Goal: Task Accomplishment & Management: Complete application form

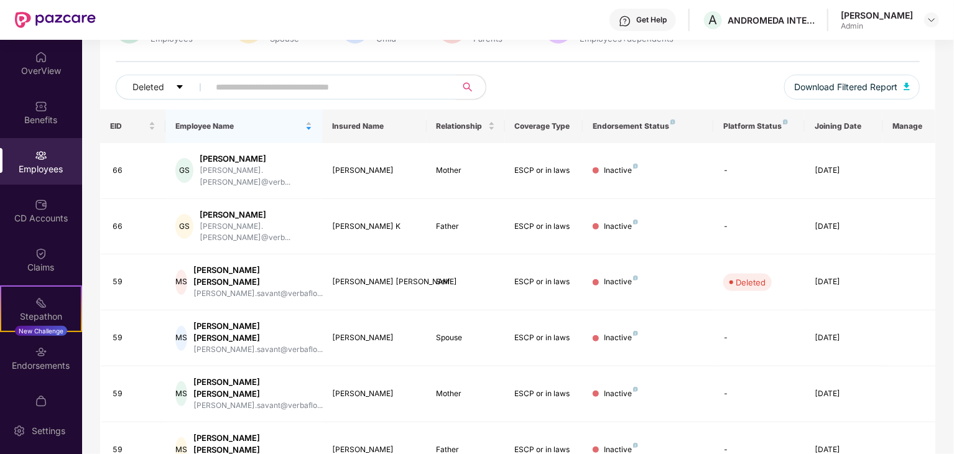
scroll to position [124, 0]
click at [249, 84] on input "text" at bounding box center [327, 85] width 223 height 19
click at [185, 86] on button "Deleted" at bounding box center [165, 85] width 98 height 25
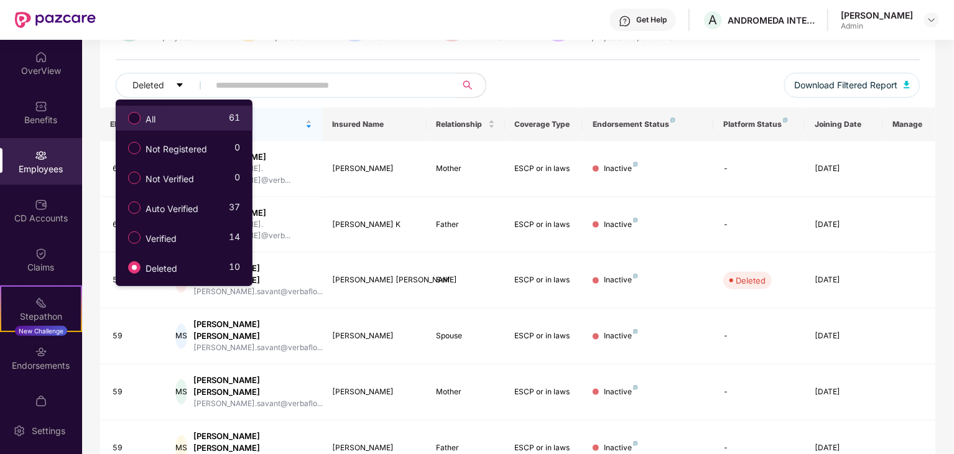
click at [160, 122] on span "All" at bounding box center [150, 120] width 20 height 14
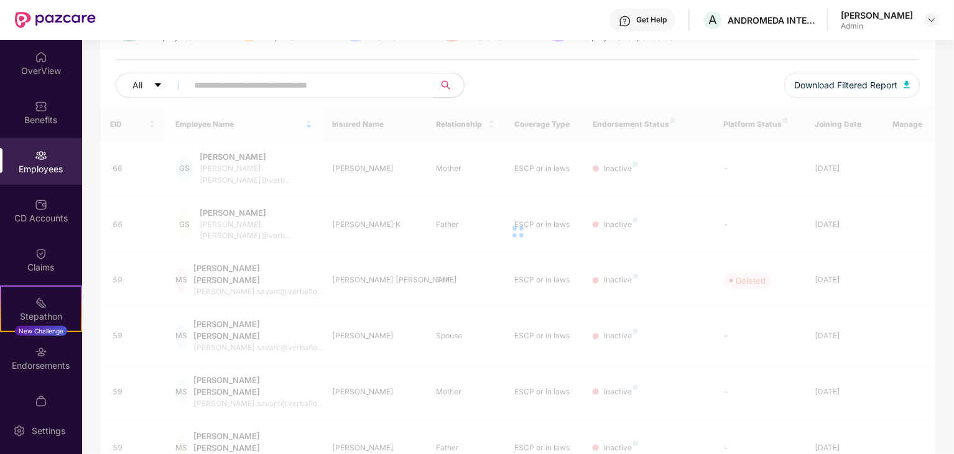
click at [259, 83] on input "text" at bounding box center [305, 85] width 223 height 19
type input "*"
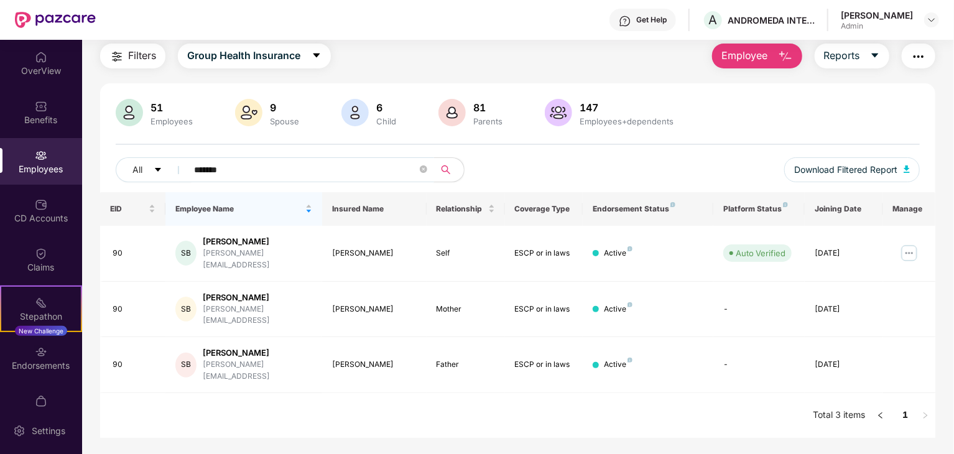
scroll to position [40, 0]
type input "********"
drag, startPoint x: 116, startPoint y: 246, endPoint x: 188, endPoint y: 244, distance: 72.1
click at [127, 248] on div "90" at bounding box center [134, 253] width 43 height 12
click at [186, 252] on div "SB" at bounding box center [185, 253] width 21 height 25
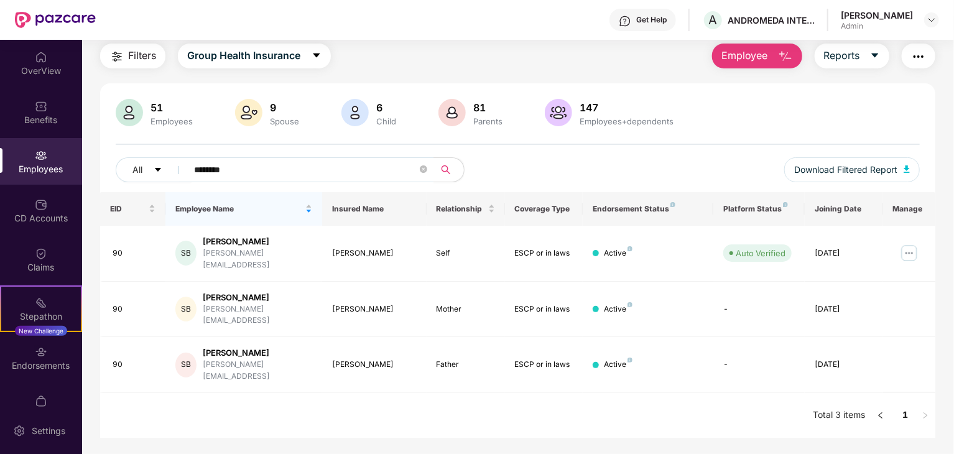
click at [51, 163] on div "Employees" at bounding box center [41, 169] width 82 height 12
click at [50, 163] on div "Employees" at bounding box center [41, 169] width 82 height 12
click at [910, 243] on img at bounding box center [909, 253] width 20 height 20
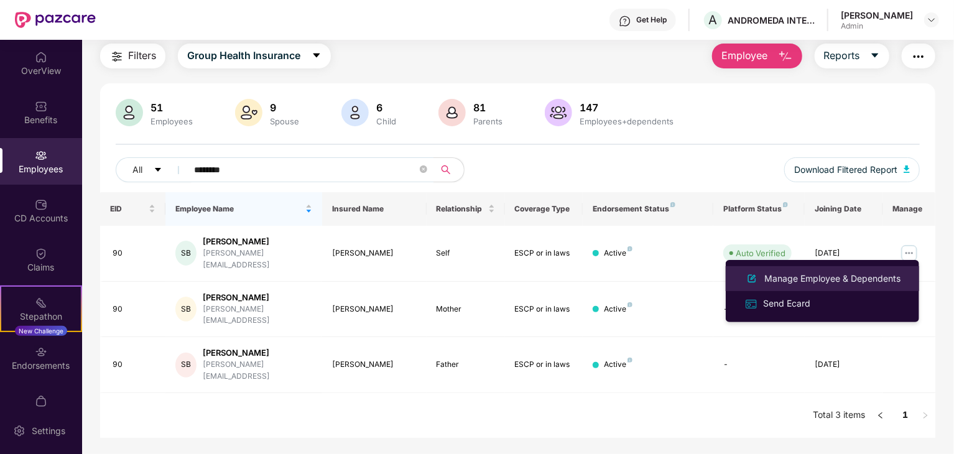
click at [822, 281] on div "Manage Employee & Dependents" at bounding box center [831, 279] width 141 height 14
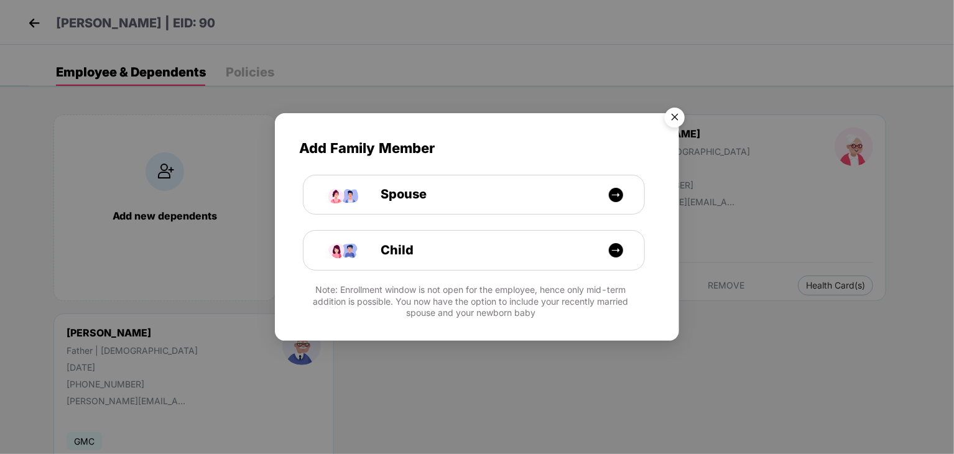
click at [676, 114] on img "Close" at bounding box center [674, 119] width 35 height 35
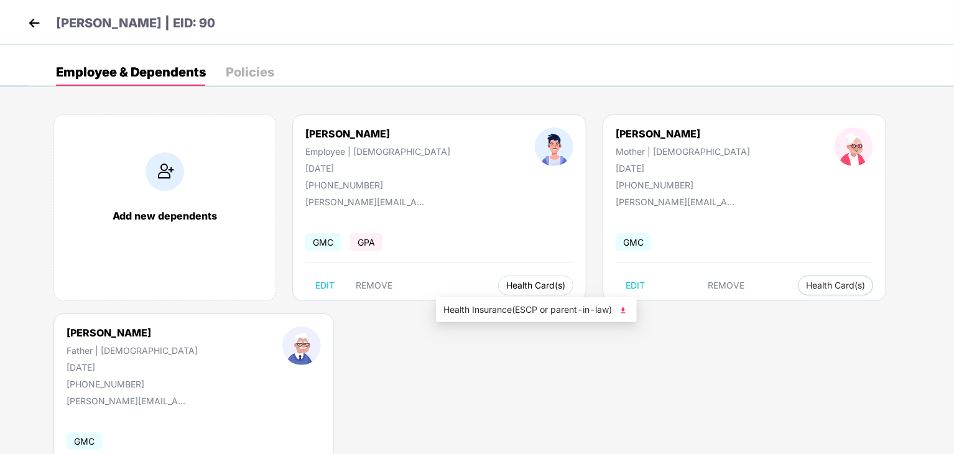
click at [506, 285] on span "Health Card(s)" at bounding box center [535, 285] width 59 height 6
click at [498, 293] on button "Health Card(s)" at bounding box center [535, 285] width 75 height 20
click at [506, 282] on span "Health Card(s)" at bounding box center [535, 285] width 59 height 6
click at [624, 310] on img at bounding box center [623, 310] width 12 height 12
click at [38, 25] on img at bounding box center [34, 23] width 19 height 19
